Goal: Task Accomplishment & Management: Complete application form

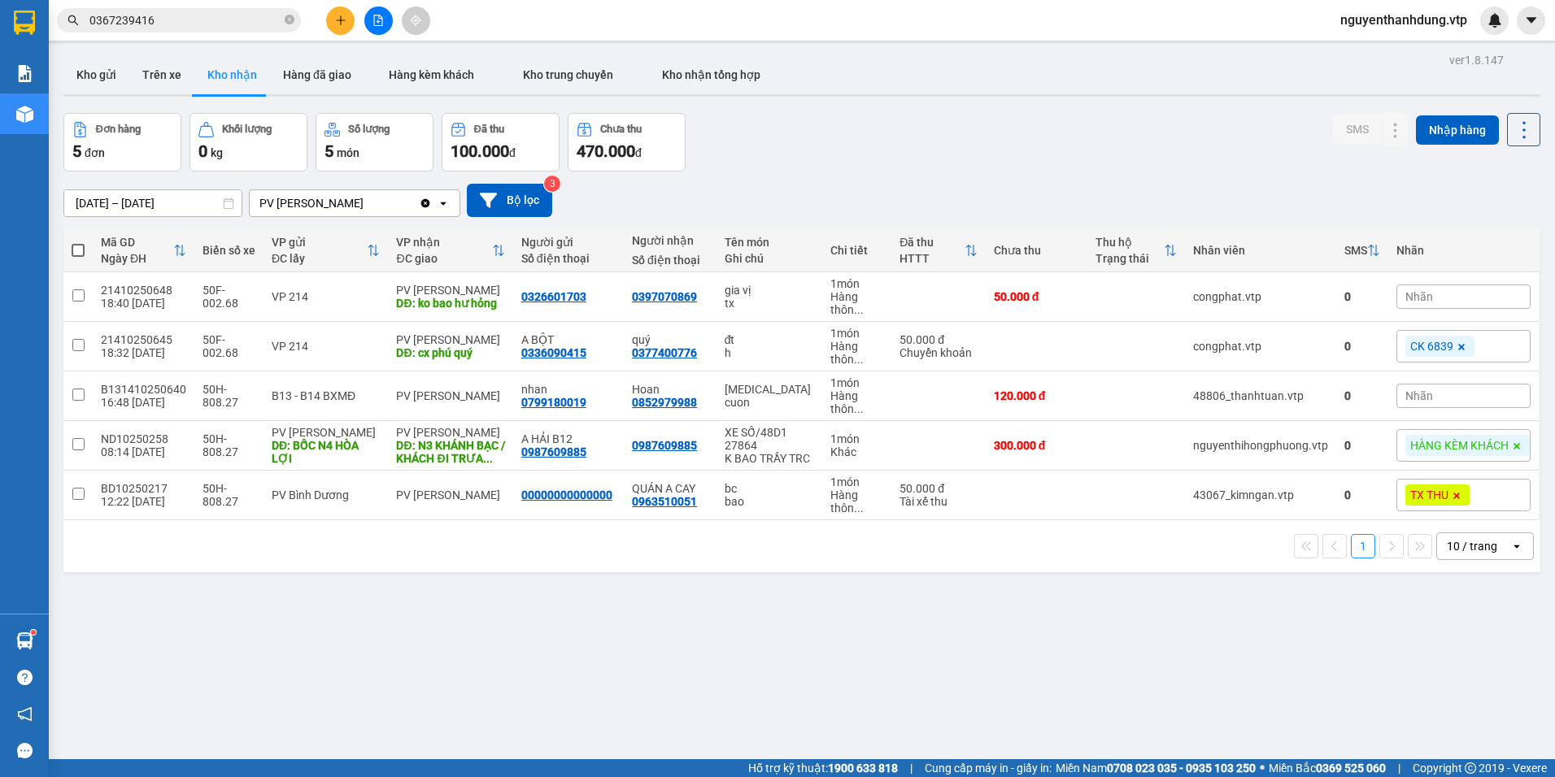
click at [337, 202] on div "PV [PERSON_NAME]" at bounding box center [334, 203] width 169 height 26
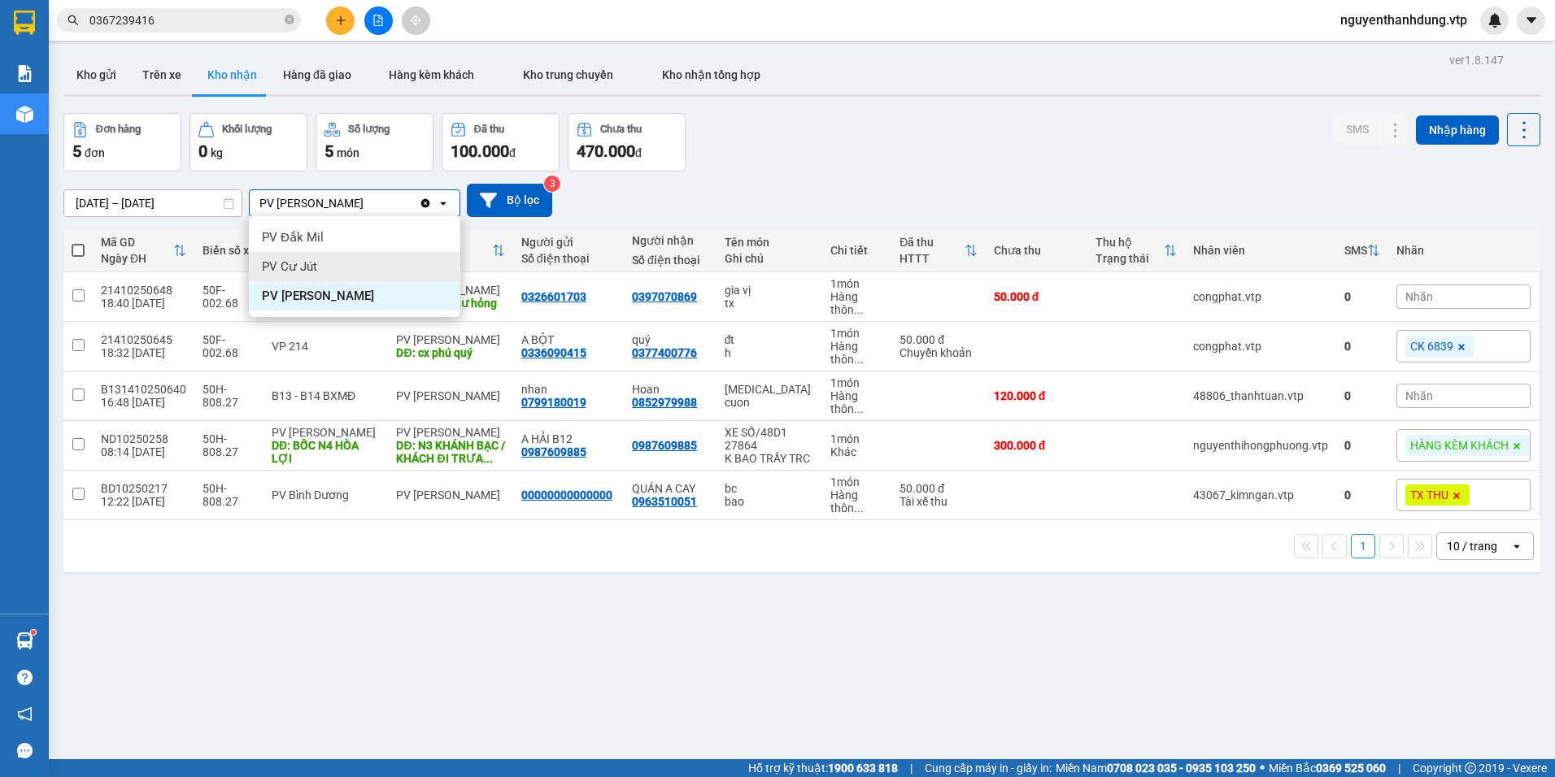
click at [353, 267] on div "PV Cư Jút" at bounding box center [354, 266] width 211 height 29
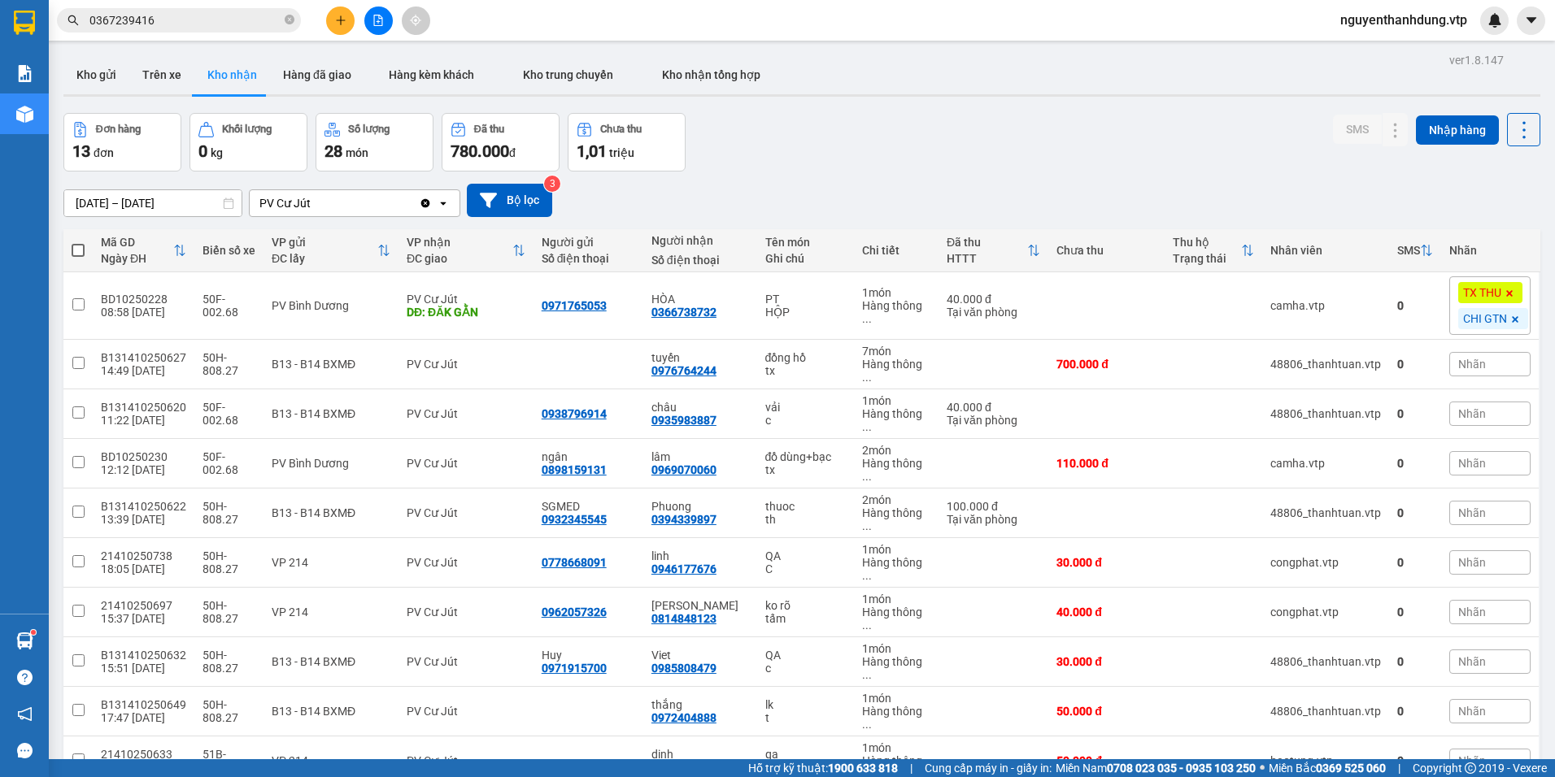
click at [1438, 662] on span "100 / trang" at bounding box center [1466, 659] width 59 height 16
click at [365, 223] on div "[DATE] – [DATE] Press the down arrow key to interact with the calendar and sele…" at bounding box center [801, 201] width 1477 height 58
click at [343, 204] on div "PV Cư Jút" at bounding box center [334, 203] width 169 height 26
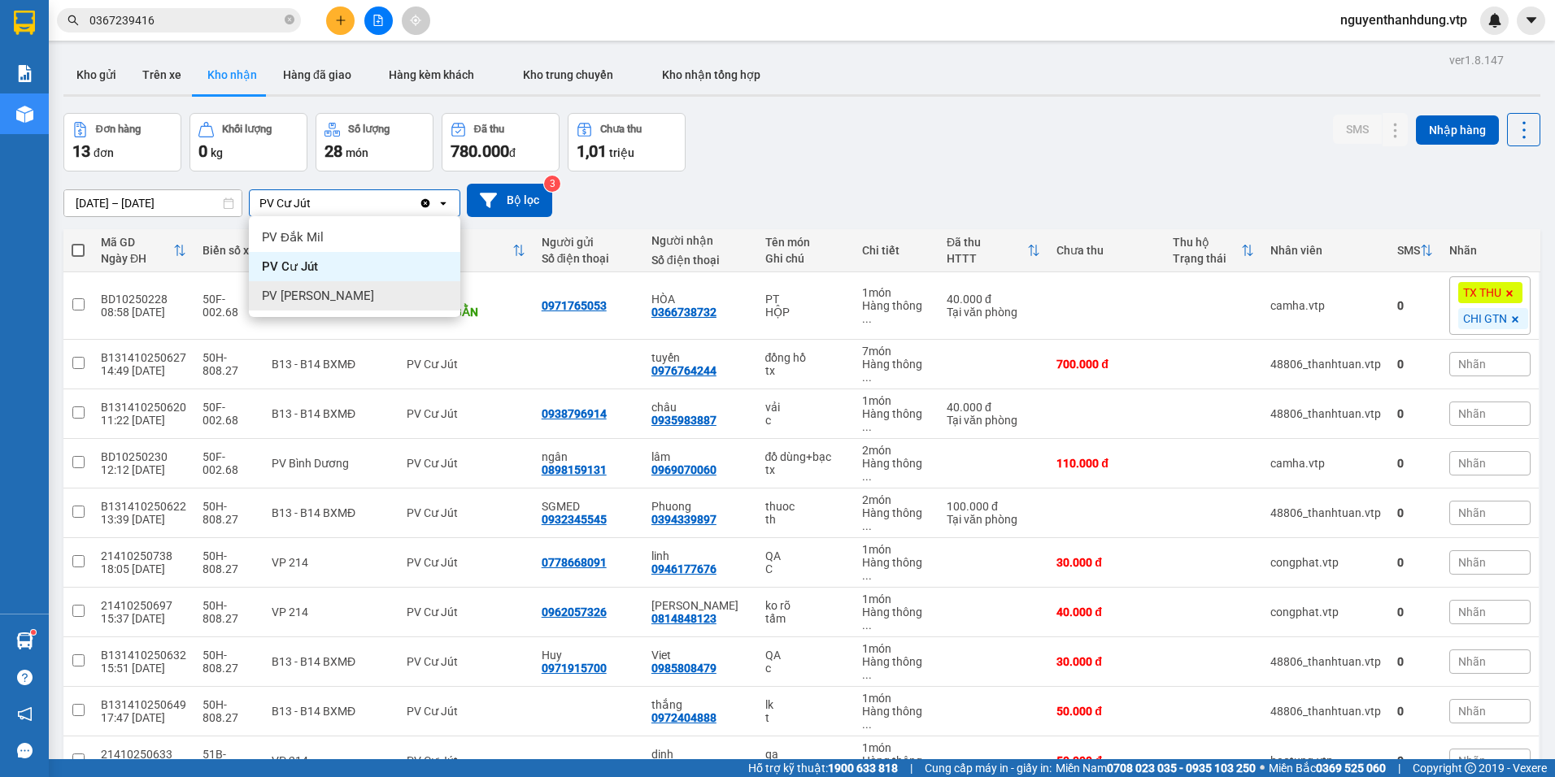
click at [324, 290] on span "PV [PERSON_NAME]" at bounding box center [318, 296] width 112 height 16
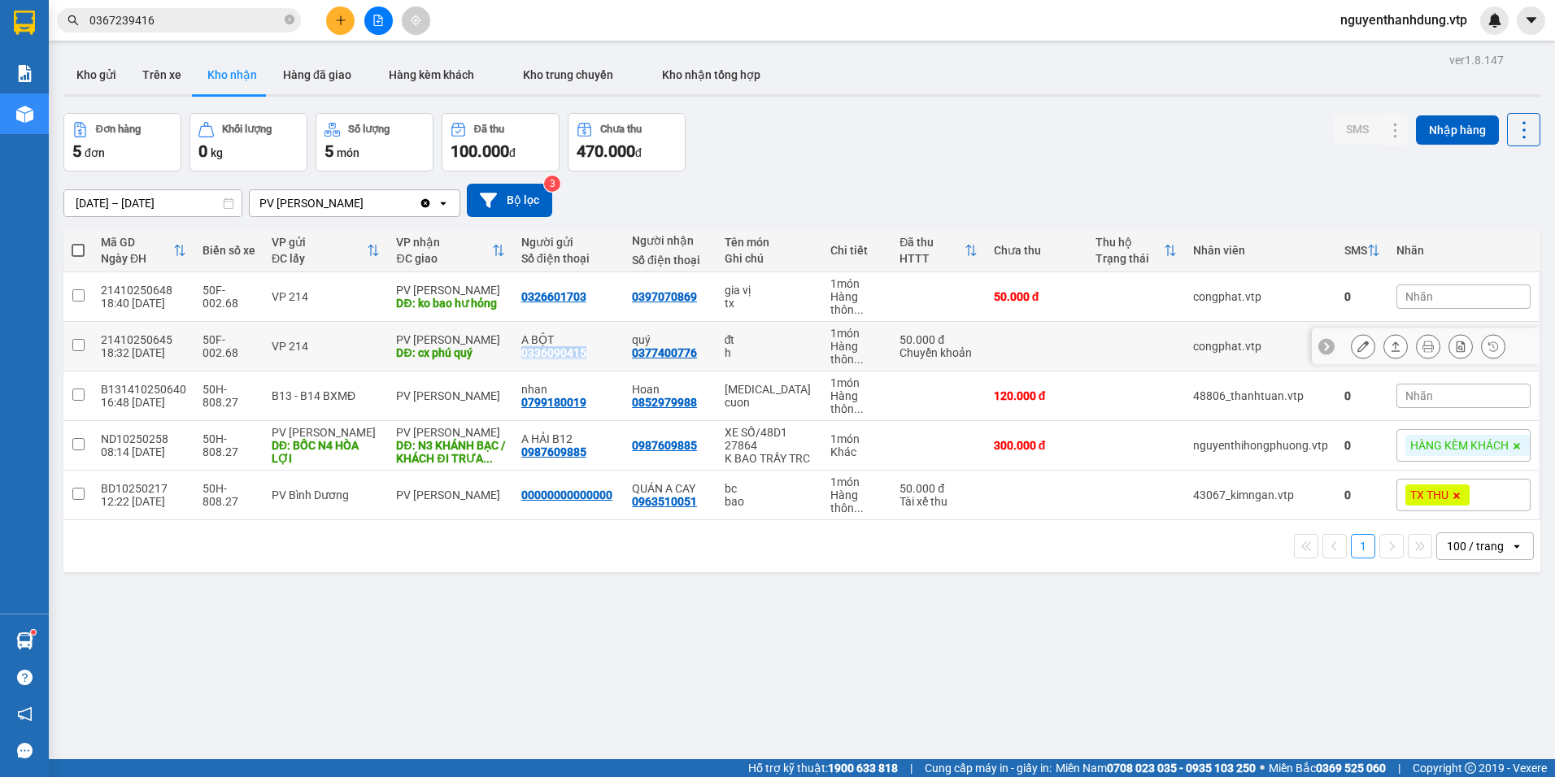
drag, startPoint x: 586, startPoint y: 351, endPoint x: 512, endPoint y: 346, distance: 74.2
click at [513, 346] on td "A BỘT 0336090415" at bounding box center [568, 347] width 111 height 50
checkbox input "true"
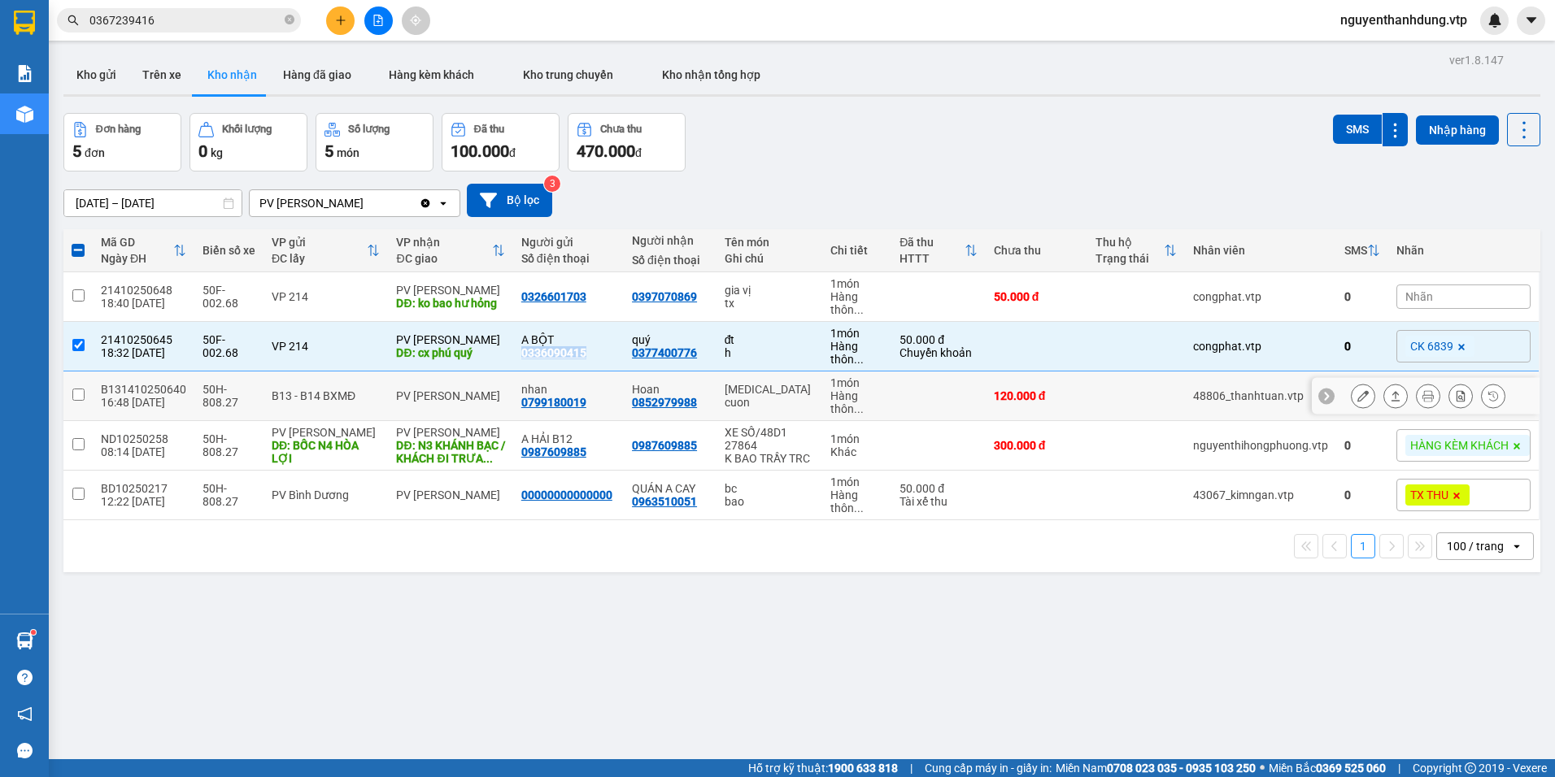
copy div "0336090415"
click at [344, 15] on icon "plus" at bounding box center [340, 20] width 11 height 11
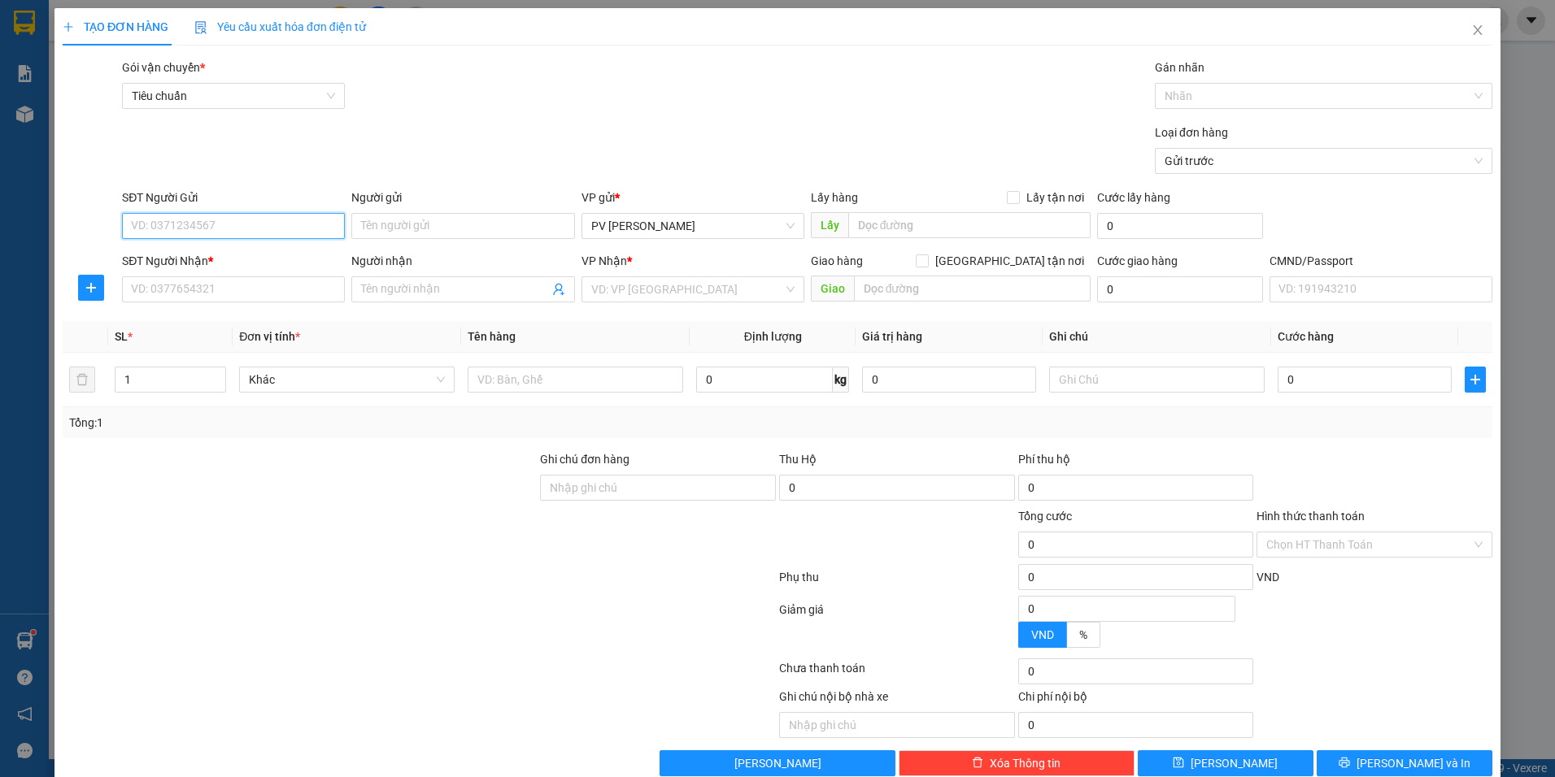
click at [305, 224] on input "SĐT Người Gửi" at bounding box center [233, 226] width 223 height 26
click at [293, 227] on input "SĐT Người Gửi" at bounding box center [233, 226] width 223 height 26
paste input "0336090415"
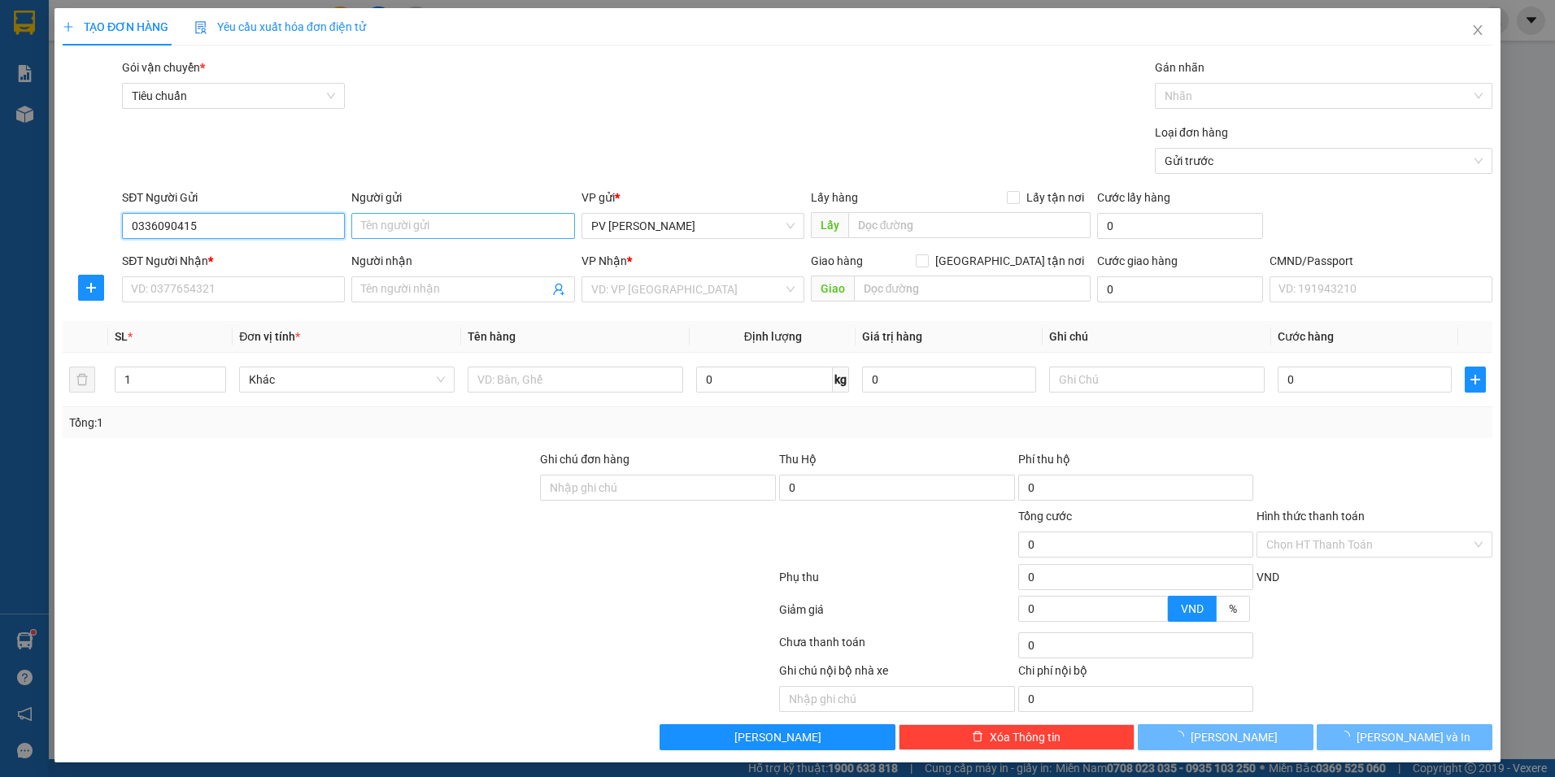
type input "0336090415"
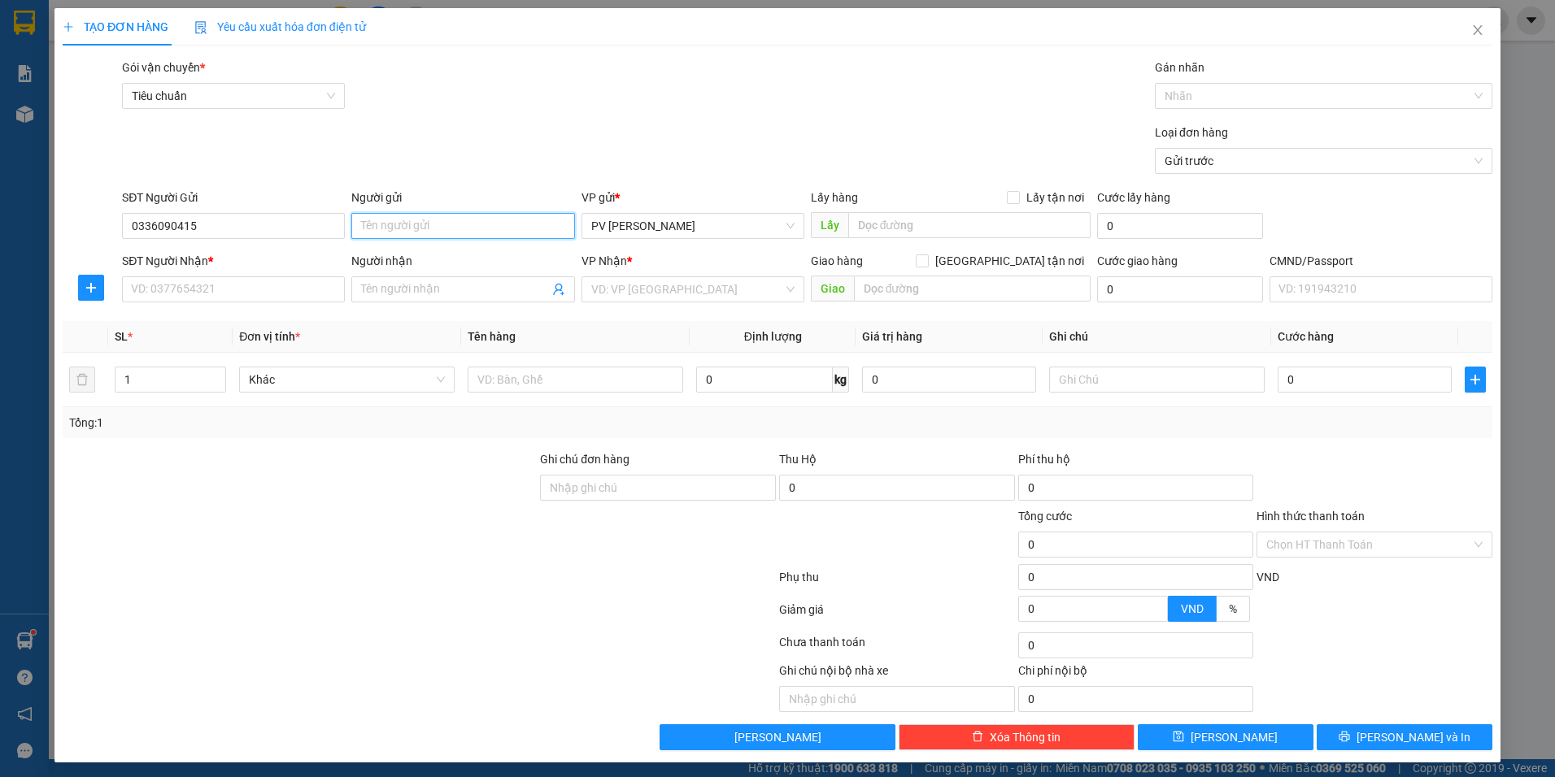
click at [377, 226] on input "Người gửi" at bounding box center [462, 226] width 223 height 26
type input "BỘT"
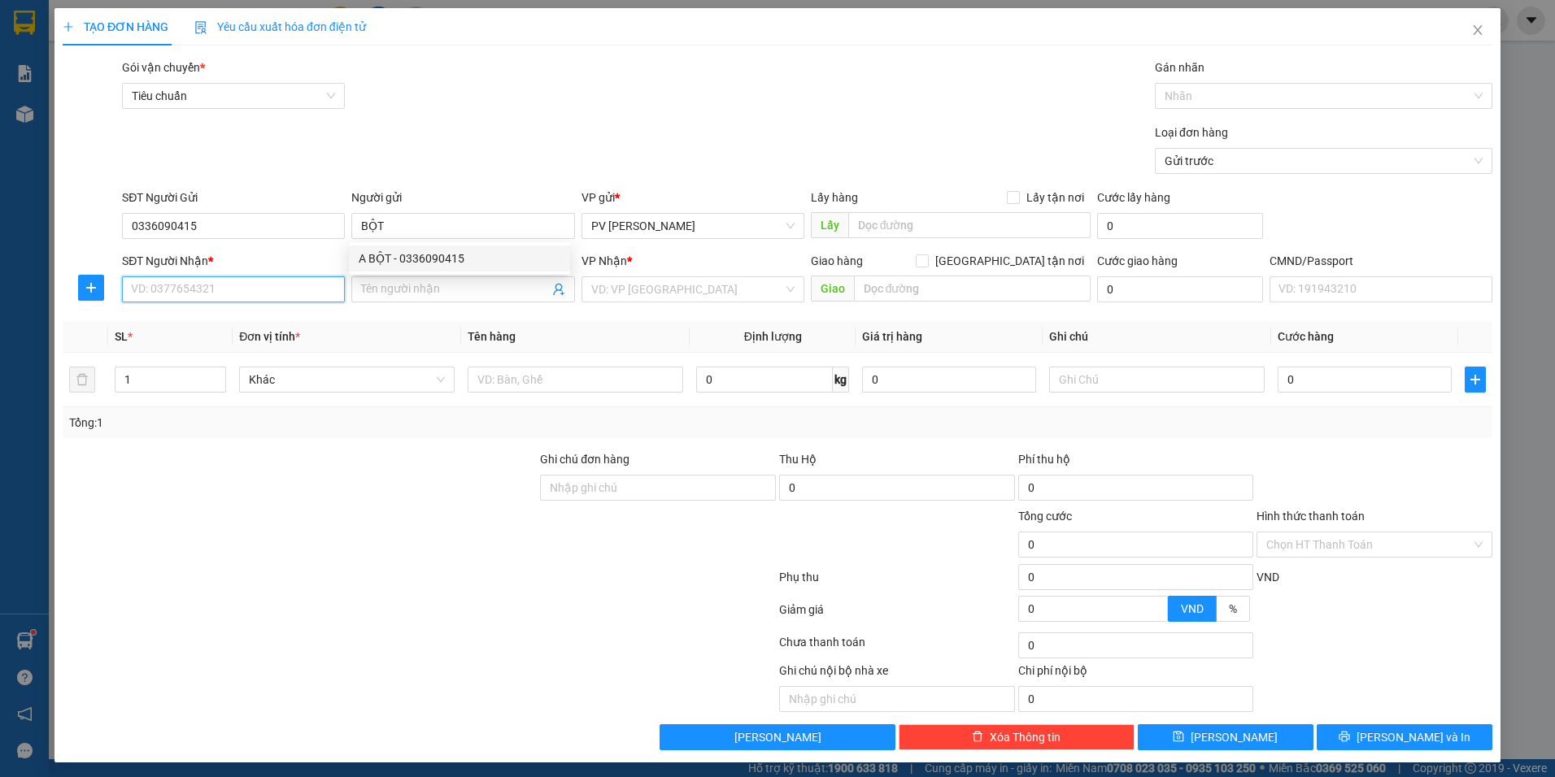
click at [233, 294] on input "SĐT Người Nhận *" at bounding box center [233, 290] width 223 height 26
type input "0377400776"
click at [329, 318] on div "0377400776 - quý" at bounding box center [232, 322] width 202 height 18
type input "quý"
type input "CX PHÚ QUÝ BÌNH PHƯỚC"
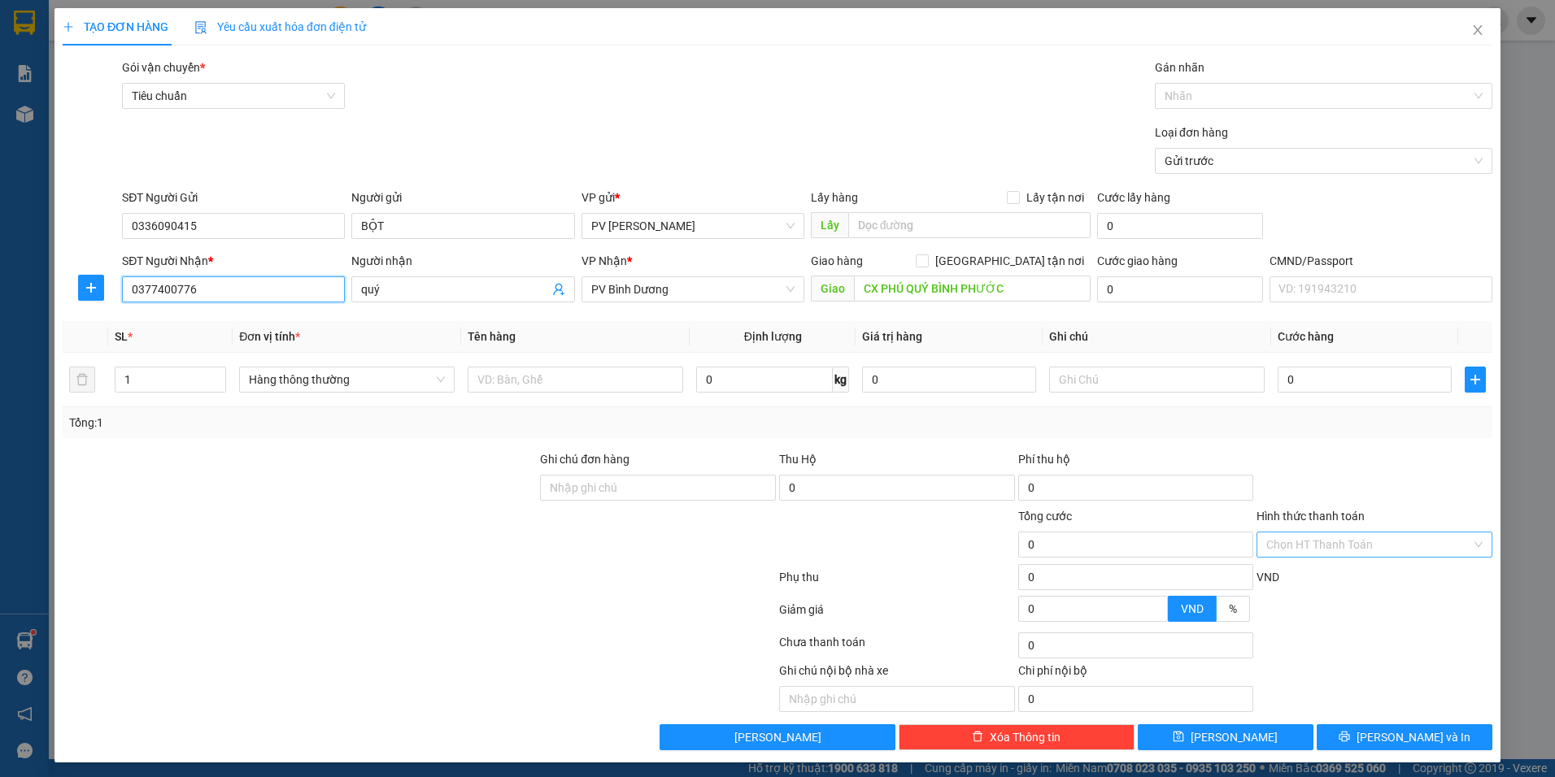
type input "0377400776"
click at [1325, 537] on input "Hình thức thanh toán" at bounding box center [1368, 545] width 205 height 24
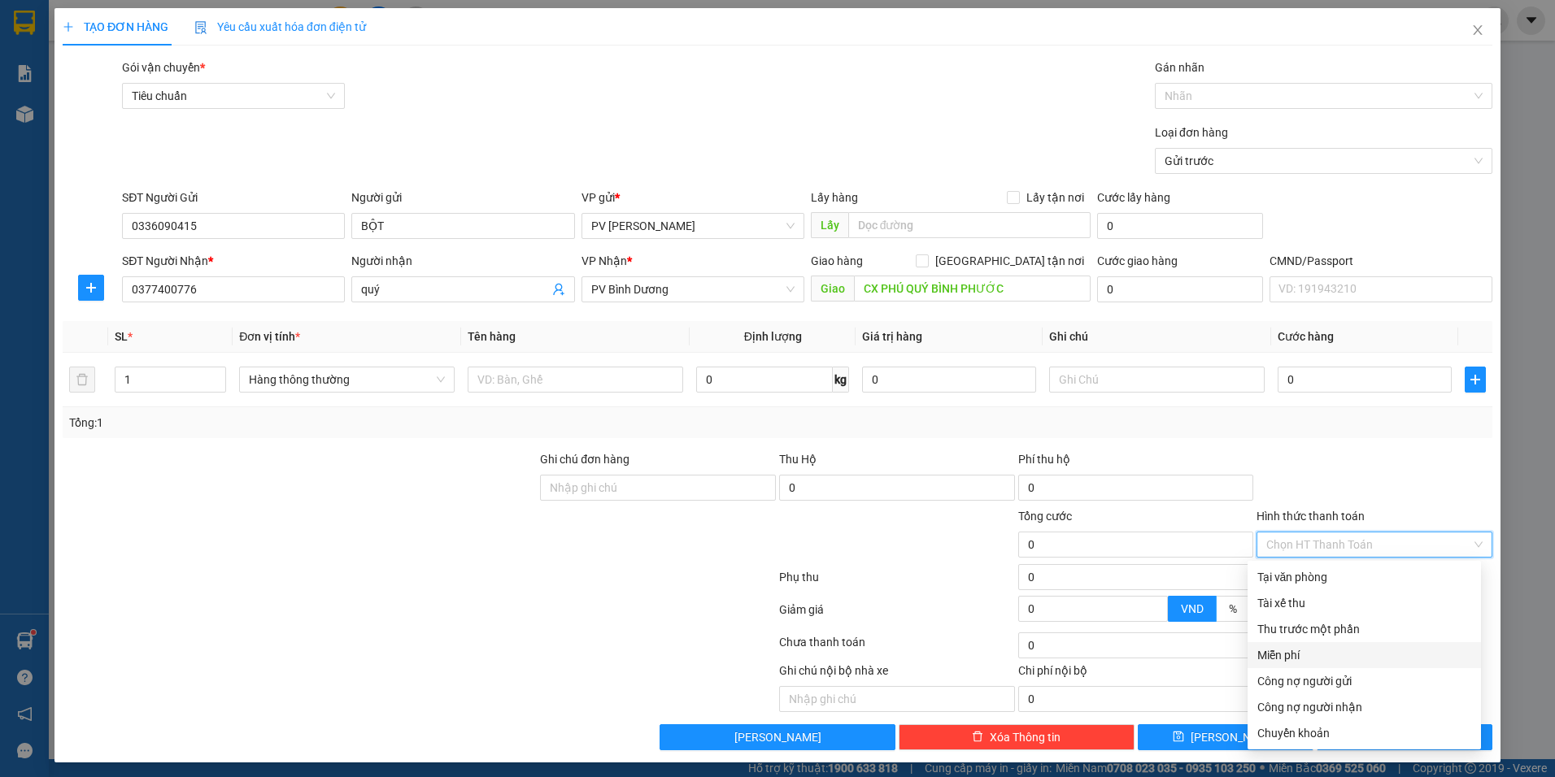
click at [1265, 655] on div "Miễn phí" at bounding box center [1364, 656] width 214 height 18
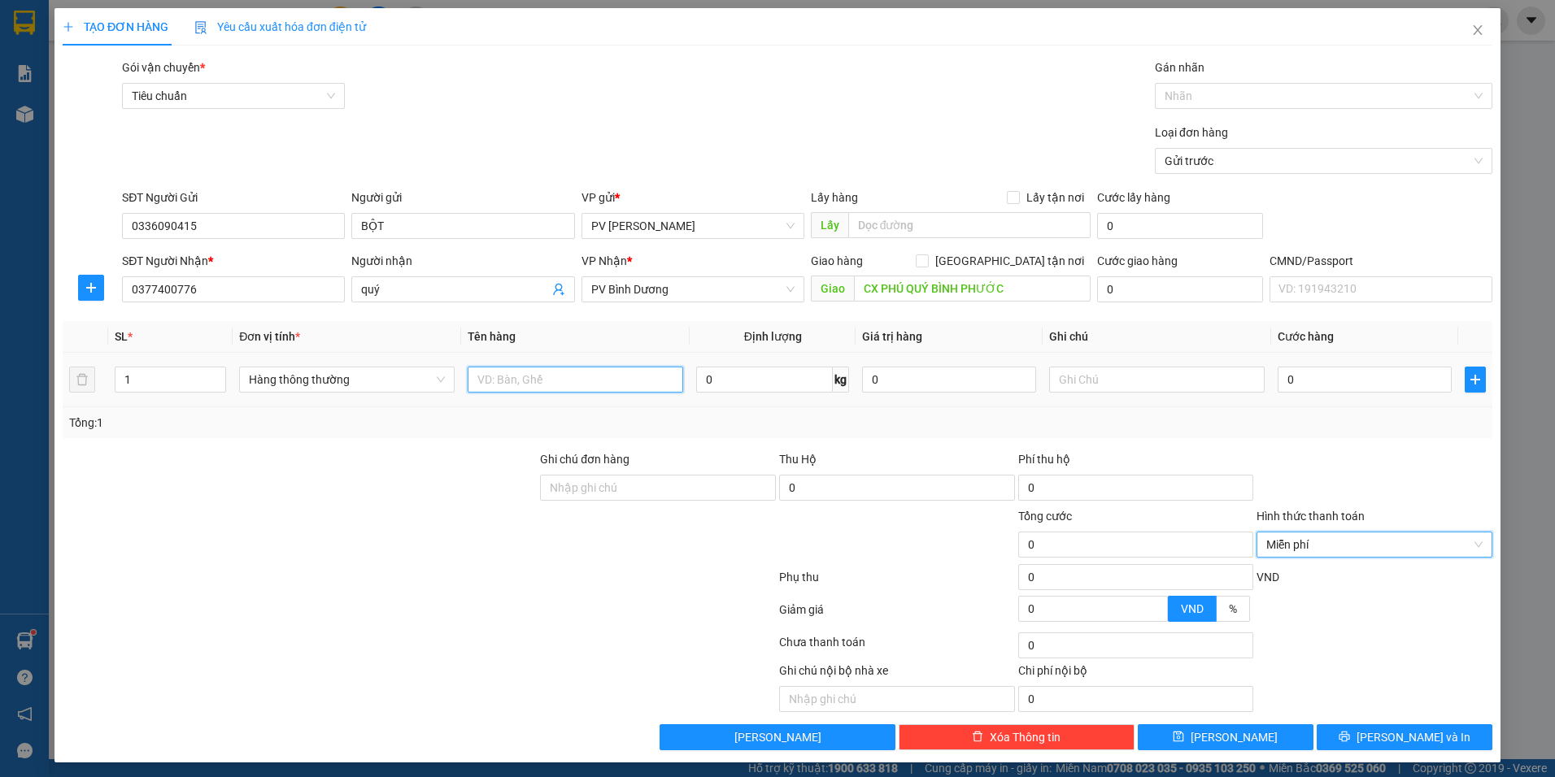
click at [582, 381] on input "text" at bounding box center [576, 380] width 216 height 26
type input "D"
type input "Đ"
click at [1471, 34] on icon "close" at bounding box center [1477, 30] width 13 height 13
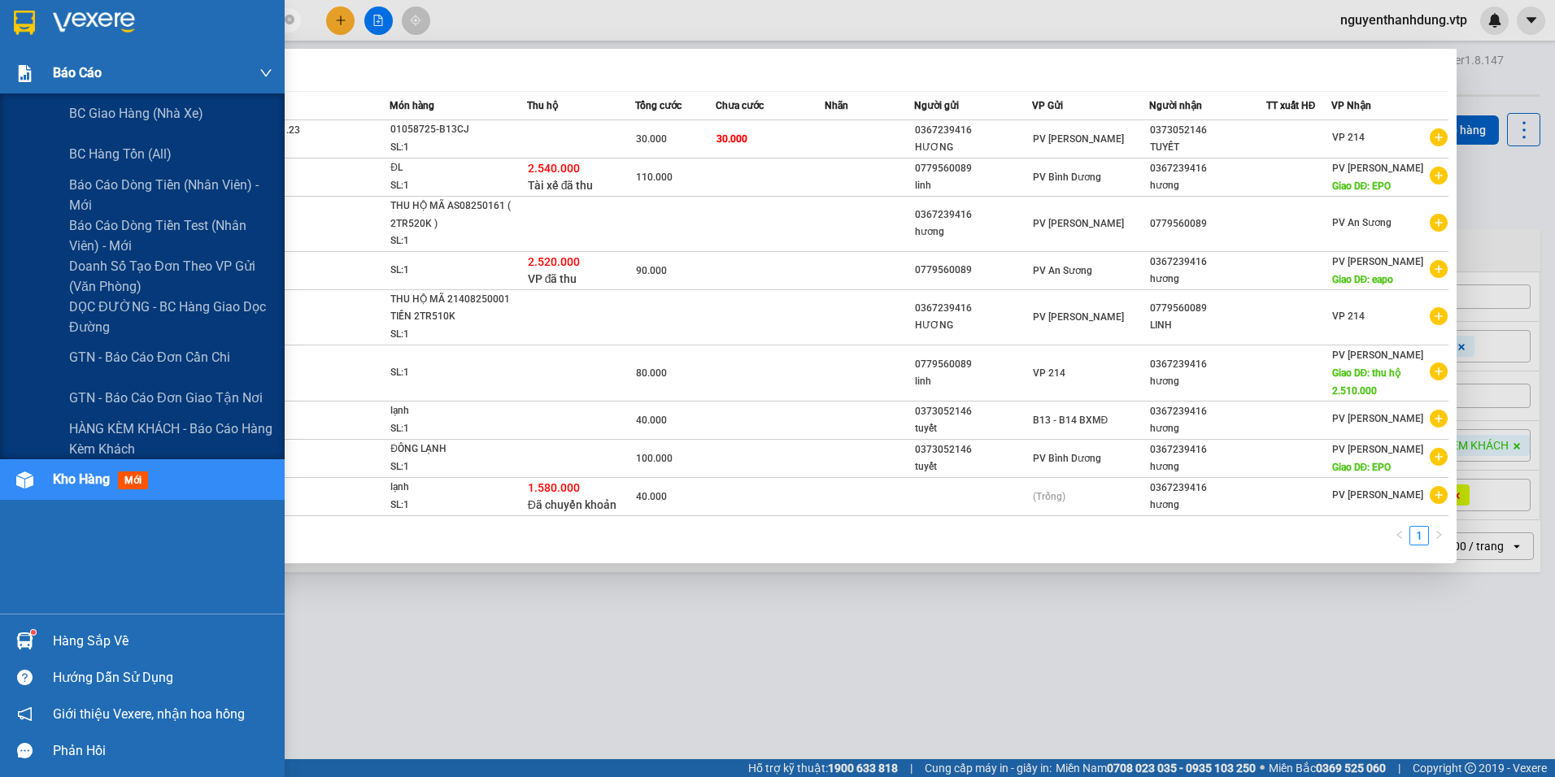
drag, startPoint x: 203, startPoint y: 16, endPoint x: 24, endPoint y: 75, distance: 188.3
click at [24, 75] on section "Kết quả tìm kiếm ( 9 ) Bộ lọc Mã ĐH Trạng thái Món hàng Thu hộ Tổng cước Chưa c…" at bounding box center [777, 388] width 1555 height 777
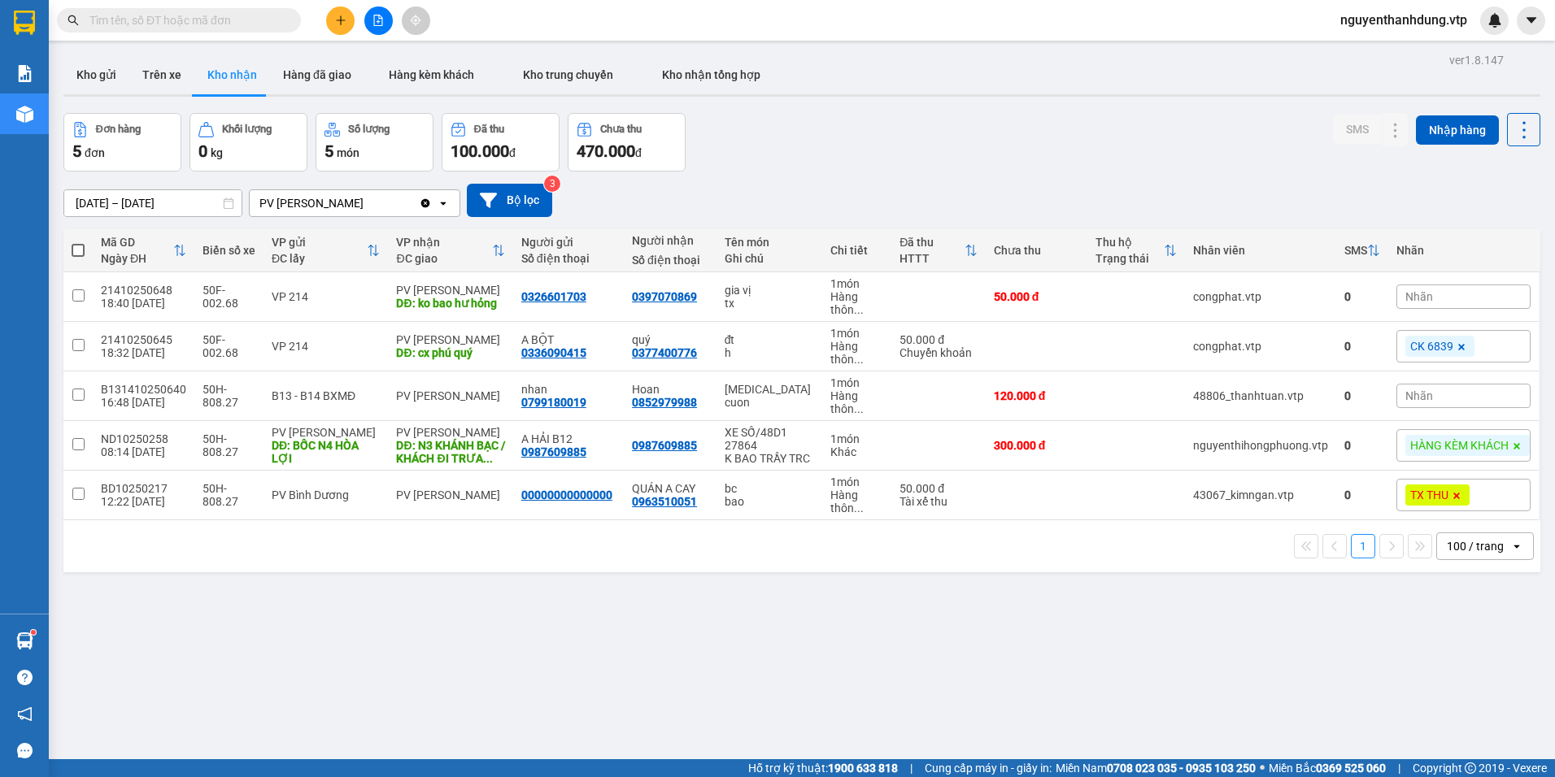
click at [193, 11] on input "text" at bounding box center [185, 20] width 192 height 18
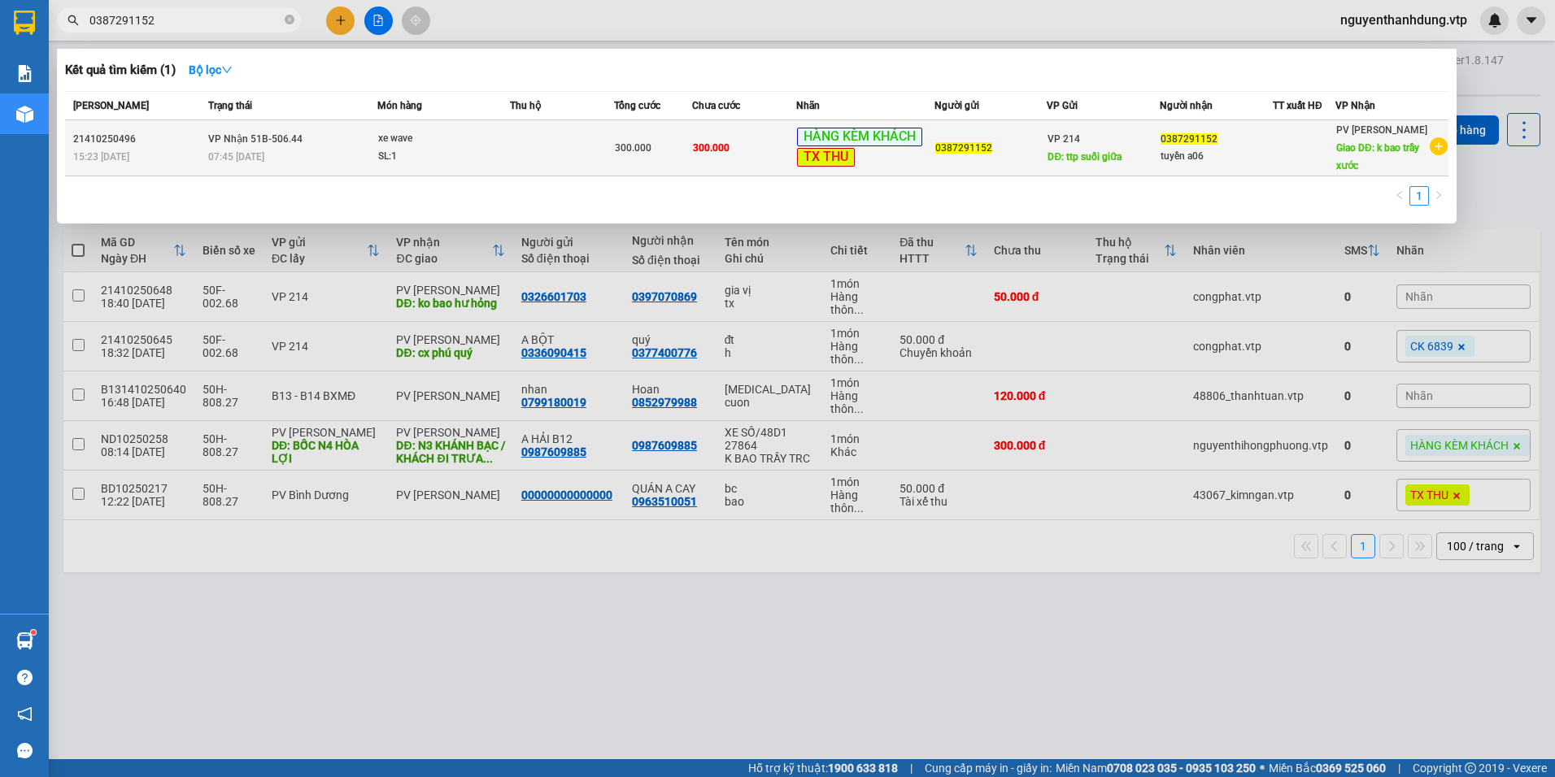
type input "0387291152"
click at [601, 155] on td at bounding box center [562, 148] width 104 height 56
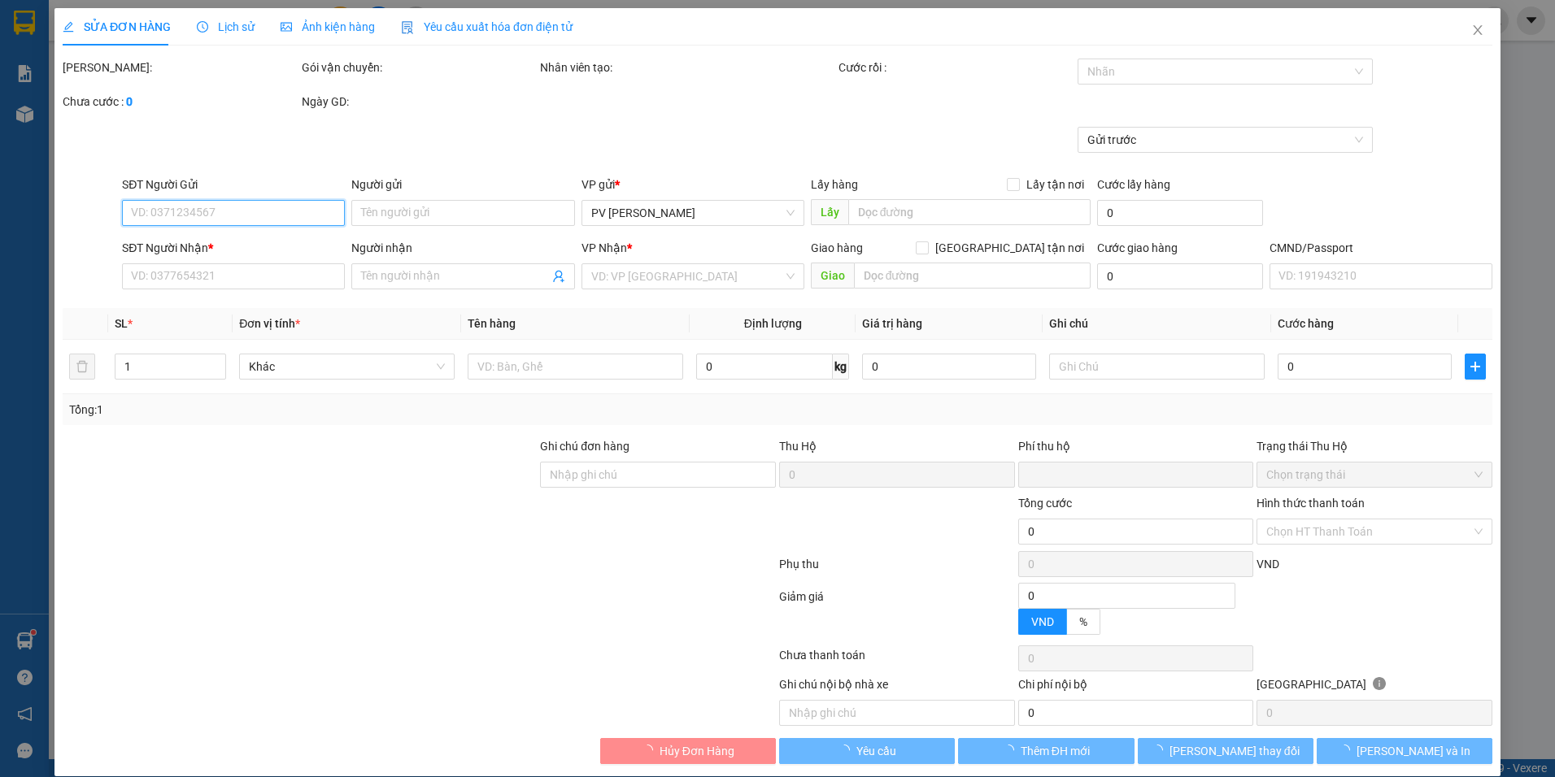
type input "15.000"
type input "0387291152"
type input "ttp suối giữa"
type input "0387291152"
type input "tuyền a06"
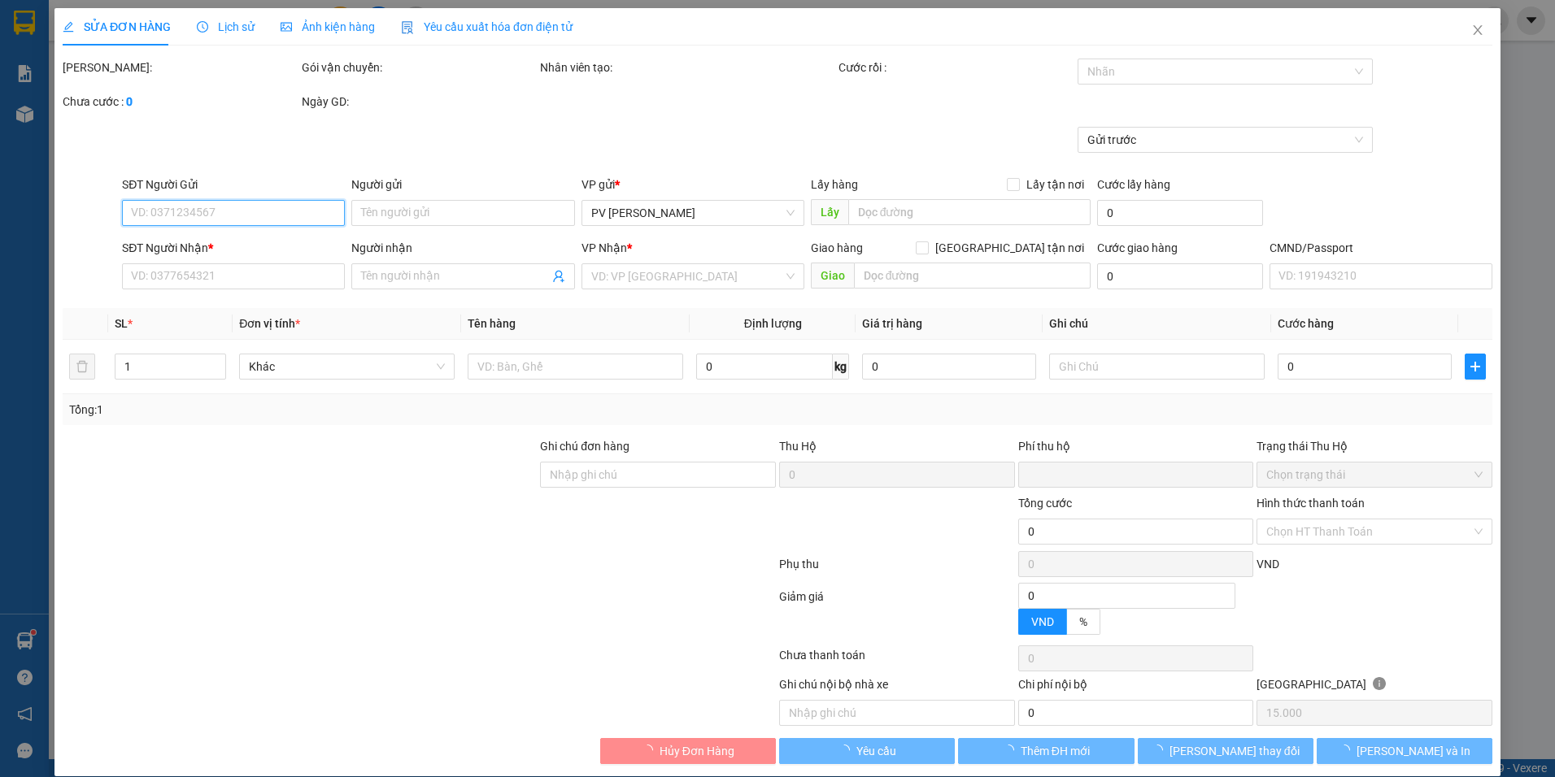
type input "k bao trầy xước"
type input "0"
type input "300.000"
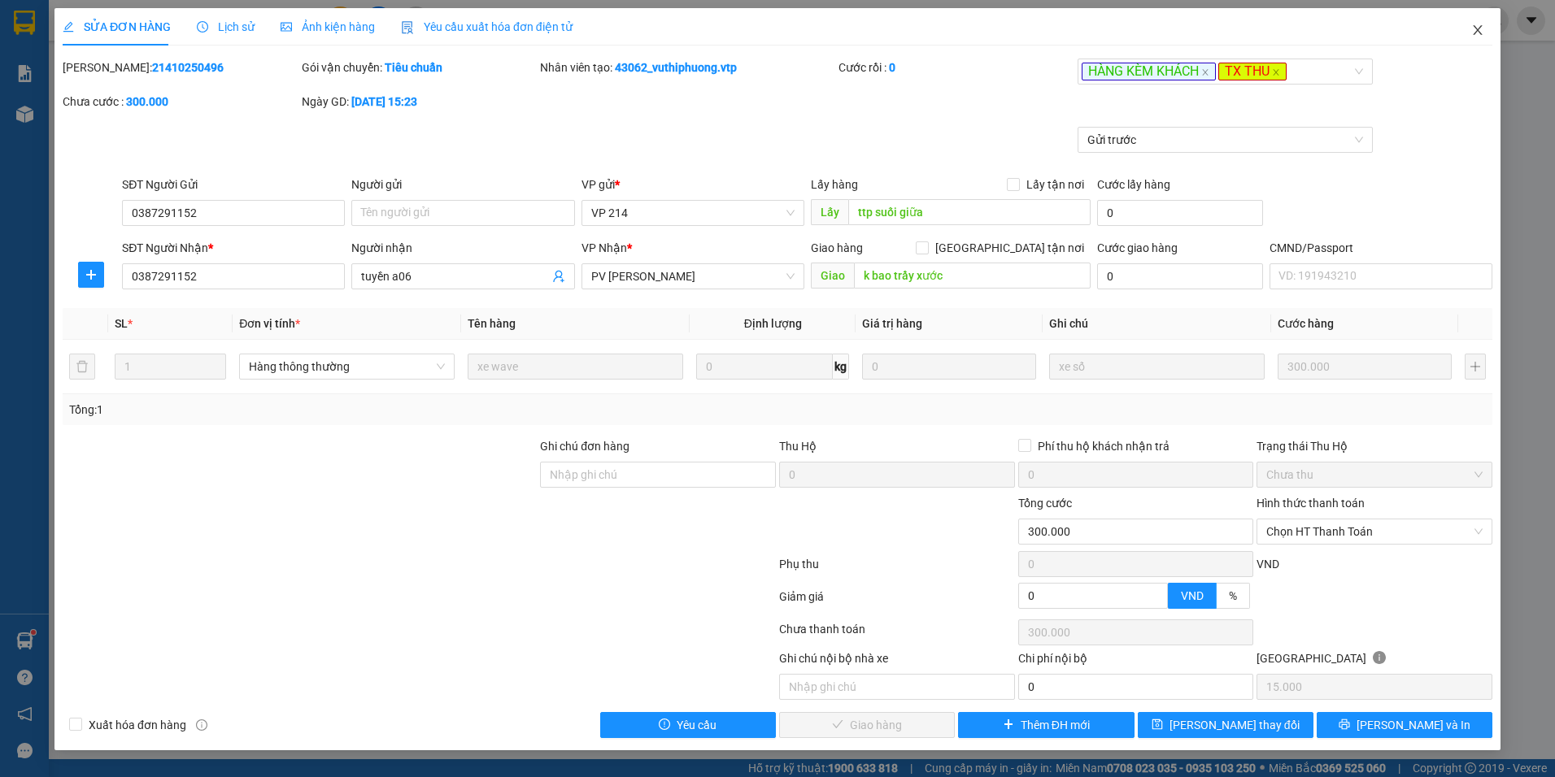
click at [1487, 29] on span "Close" at bounding box center [1478, 31] width 46 height 46
